Goal: Communication & Community: Answer question/provide support

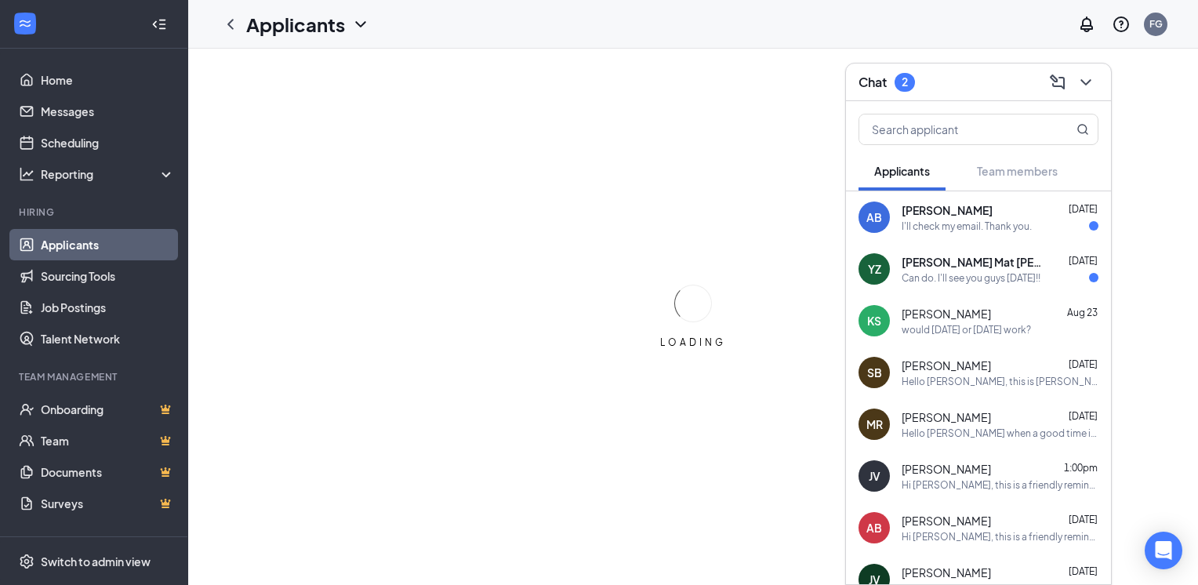
click at [918, 244] on div "YZ [PERSON_NAME] [PERSON_NAME] [DATE] Can do. I'll see you guys [DATE]!!" at bounding box center [978, 269] width 265 height 52
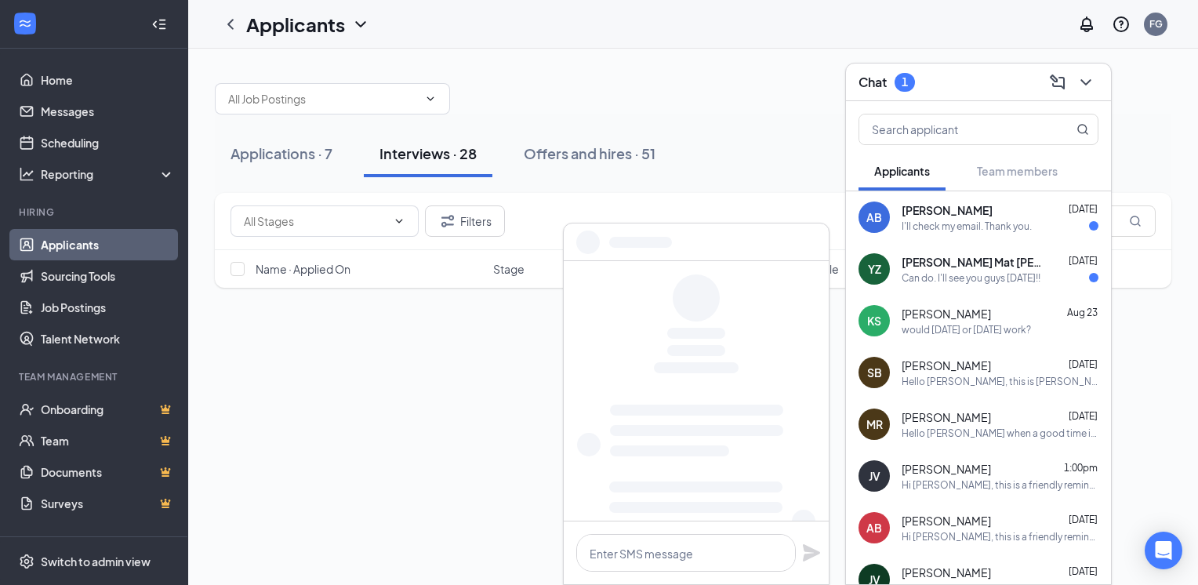
click at [915, 220] on div "I'll check my email. Thank you." at bounding box center [967, 226] width 130 height 13
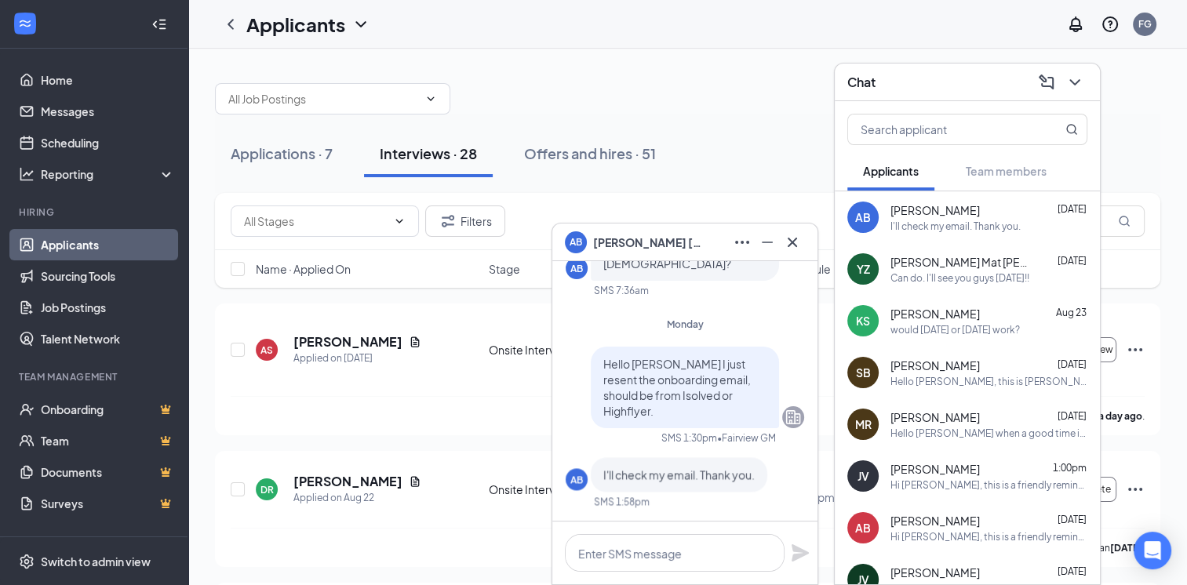
click at [668, 519] on div "Hello [PERSON_NAME] I just resent the onboarding email, should be from Isolved …" at bounding box center [685, 434] width 238 height 174
click at [655, 529] on div at bounding box center [684, 553] width 265 height 63
click at [613, 556] on textarea at bounding box center [675, 553] width 220 height 38
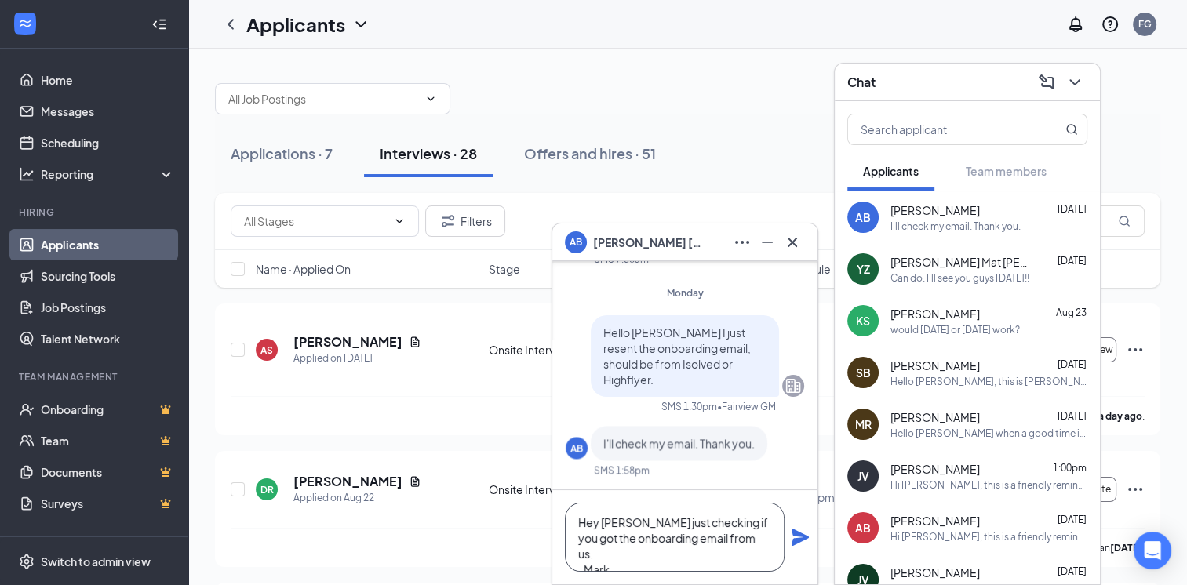
type textarea "Hey [PERSON_NAME] just checking if you got the onboarding email from us. -Mark"
click at [802, 544] on icon "Plane" at bounding box center [800, 537] width 19 height 19
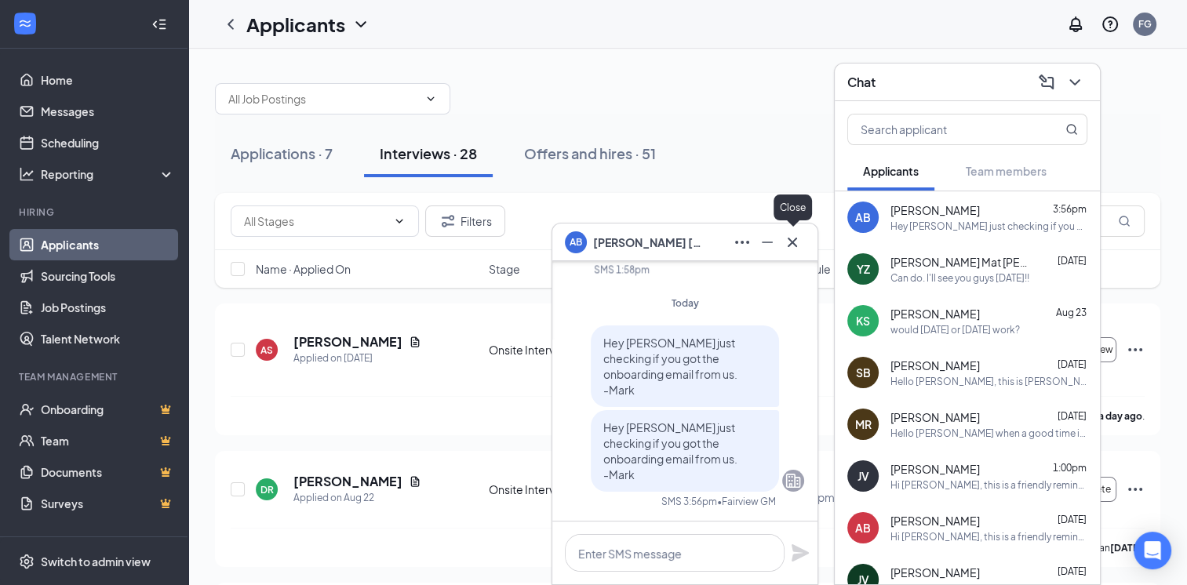
click at [791, 246] on icon "Cross" at bounding box center [792, 242] width 19 height 19
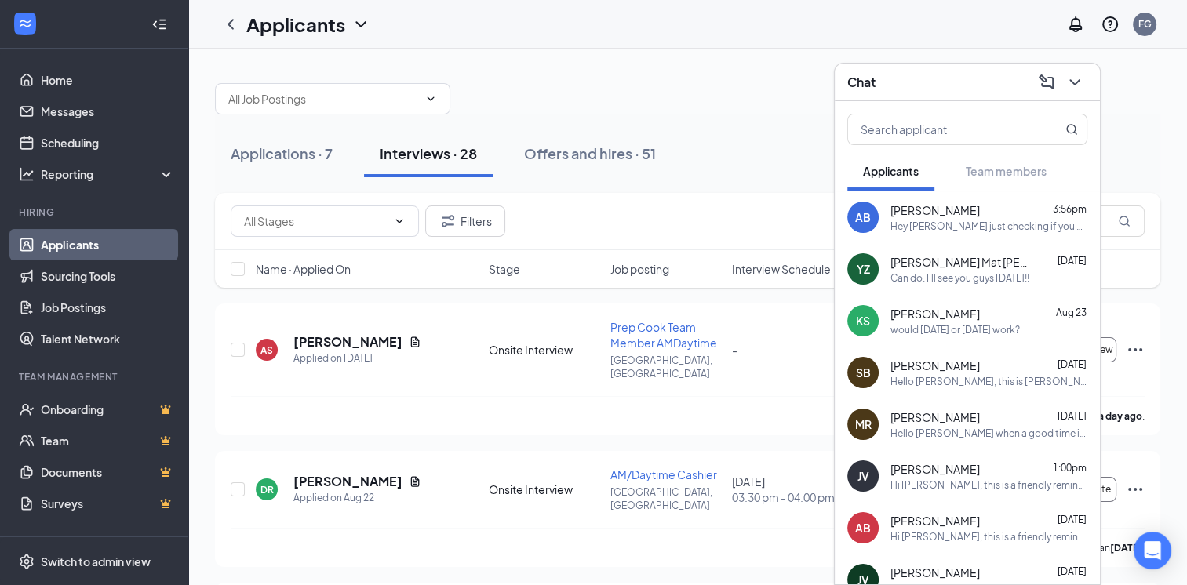
click at [926, 79] on div "Chat" at bounding box center [967, 82] width 240 height 24
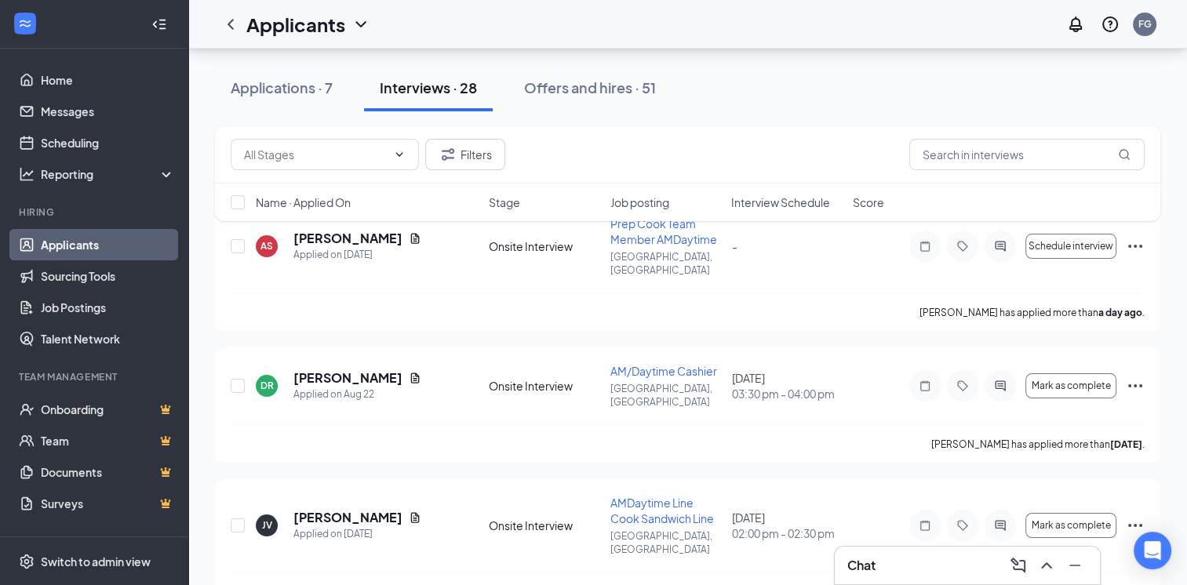
scroll to position [101, 0]
